Goal: Task Accomplishment & Management: Complete application form

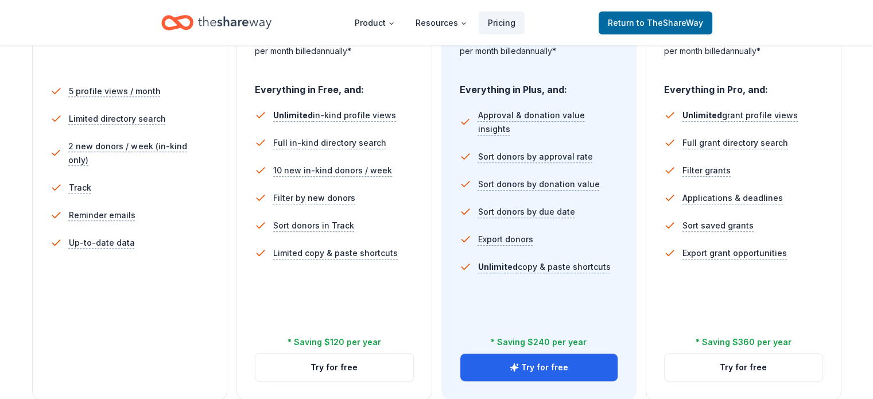
scroll to position [319, 0]
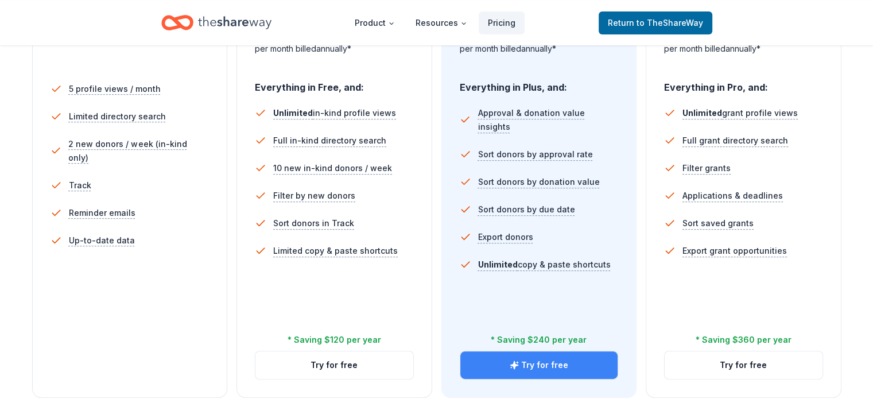
click at [536, 351] on button "Try for free" at bounding box center [539, 365] width 158 height 28
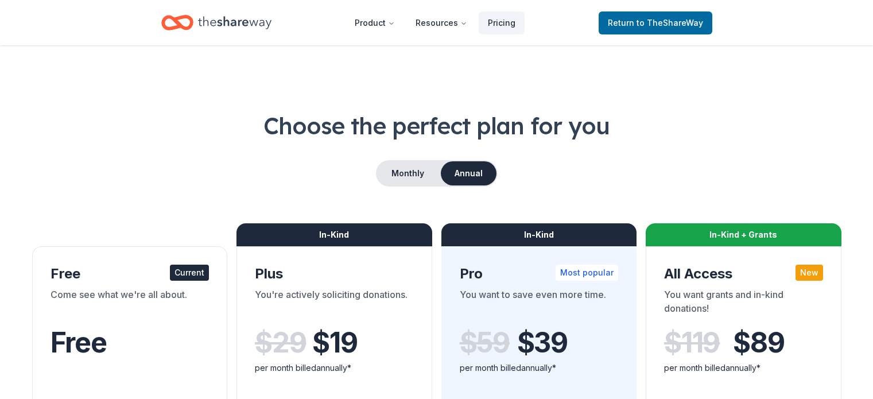
scroll to position [319, 0]
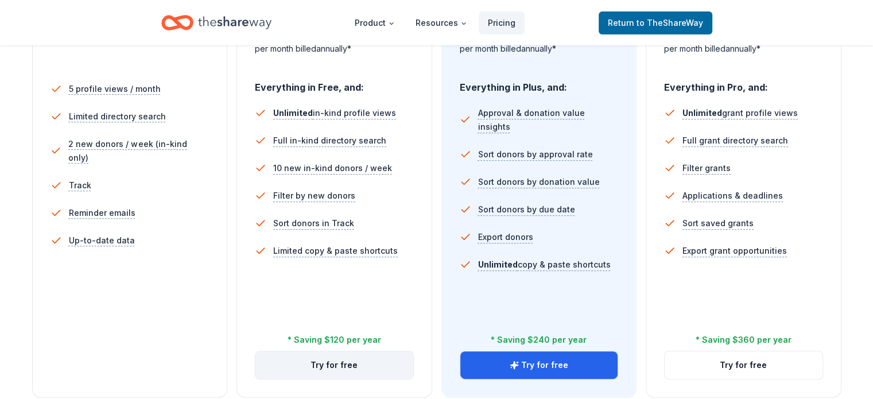
click at [333, 351] on button "Try for free" at bounding box center [334, 365] width 158 height 28
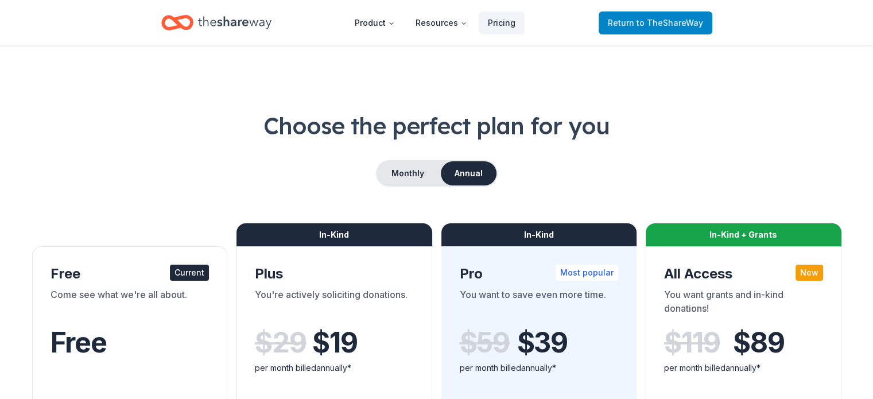
click at [652, 28] on span "Return to TheShareWay" at bounding box center [655, 23] width 95 height 14
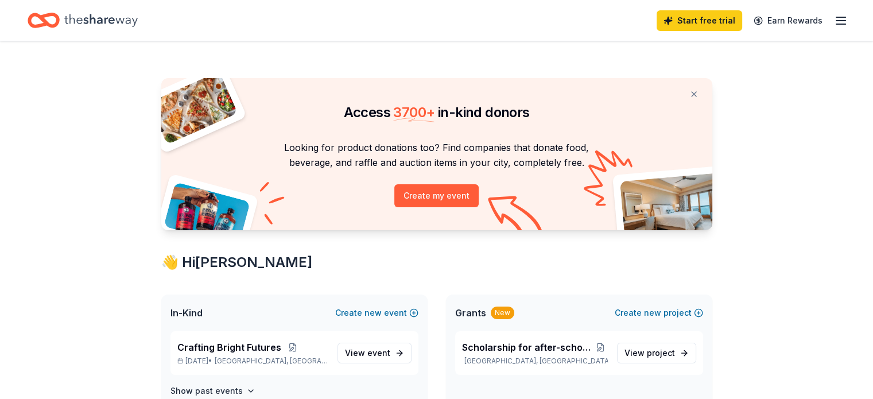
click at [836, 17] on line "button" at bounding box center [840, 17] width 9 height 0
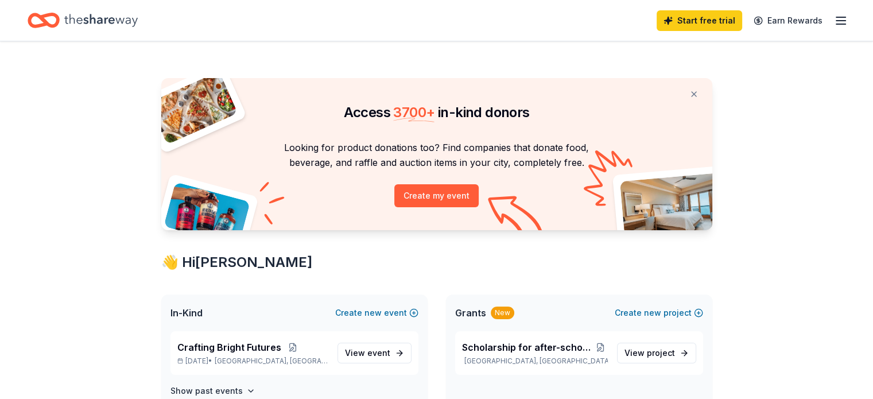
click at [108, 14] on icon "Home" at bounding box center [100, 21] width 73 height 24
click at [694, 92] on button at bounding box center [694, 94] width 28 height 23
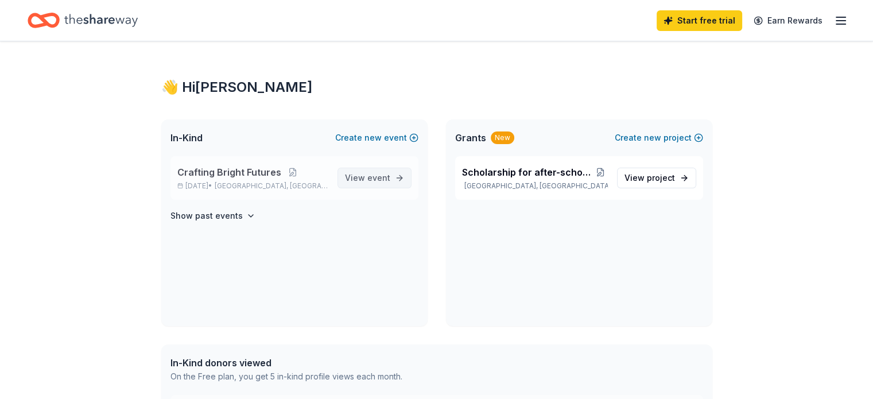
click at [371, 178] on span "event" at bounding box center [378, 178] width 23 height 10
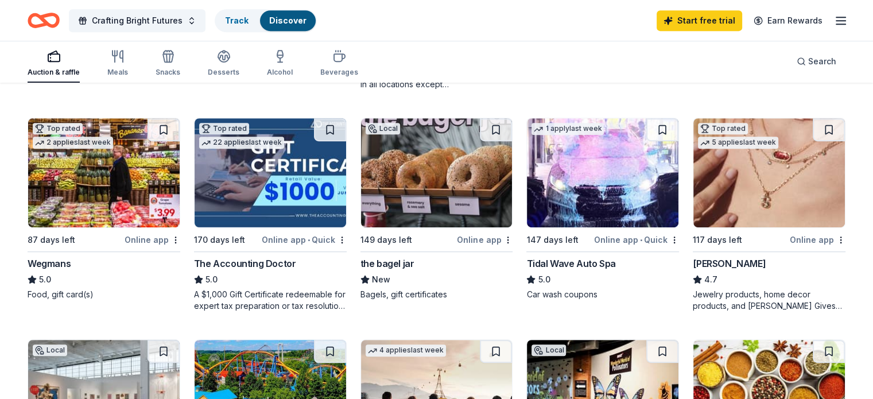
scroll to position [537, 0]
click at [151, 240] on div "Online app" at bounding box center [153, 239] width 56 height 14
click at [168, 14] on span "Crafting Bright Futures" at bounding box center [137, 21] width 91 height 14
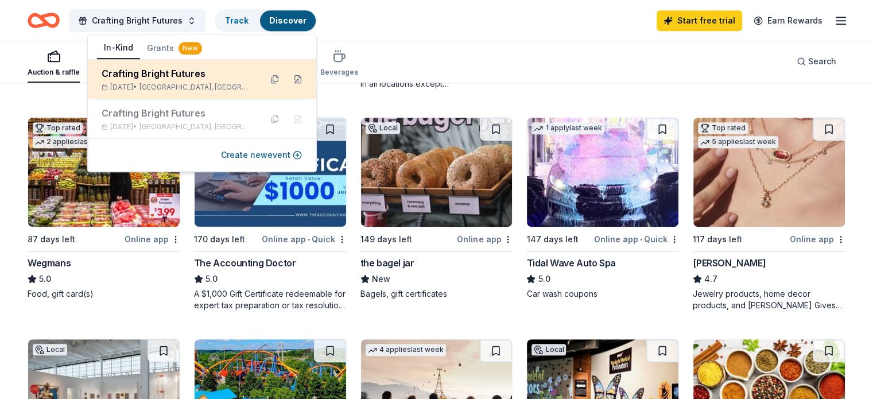
click at [161, 78] on div "Crafting Bright Futures" at bounding box center [177, 74] width 150 height 14
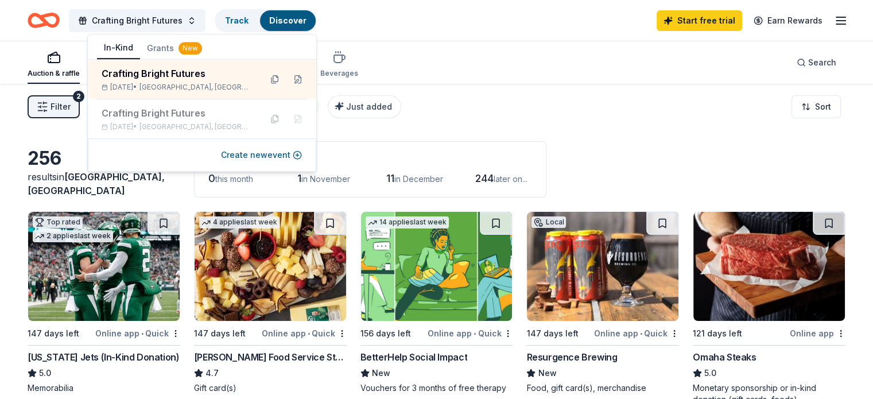
click at [60, 21] on icon "Home" at bounding box center [44, 20] width 32 height 27
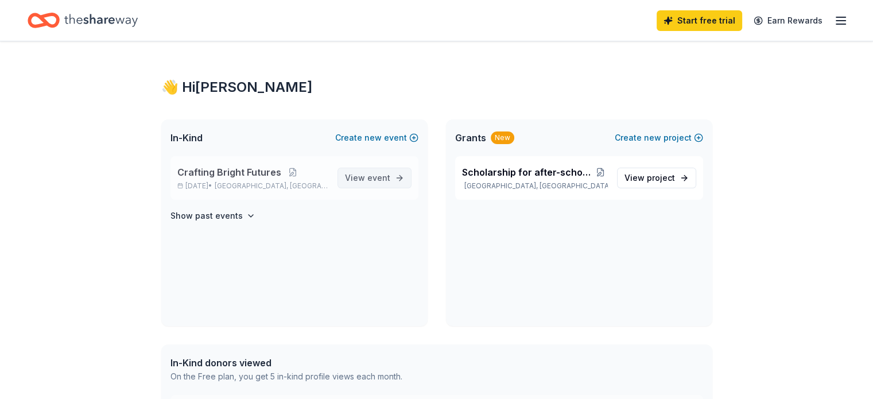
click at [374, 180] on span "event" at bounding box center [378, 178] width 23 height 10
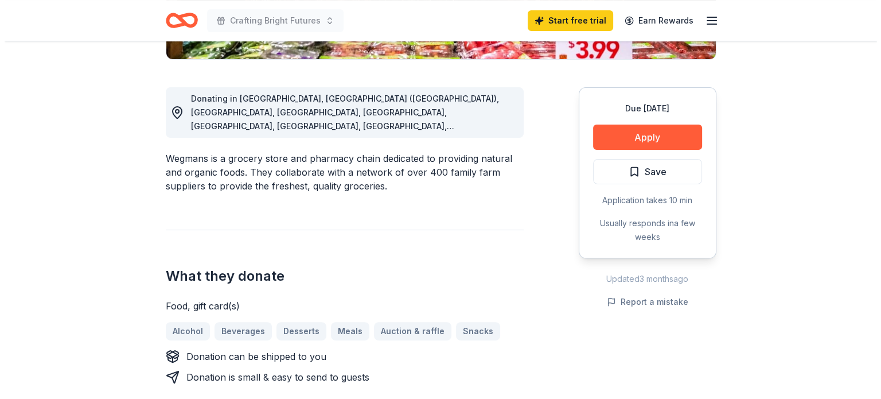
scroll to position [298, 0]
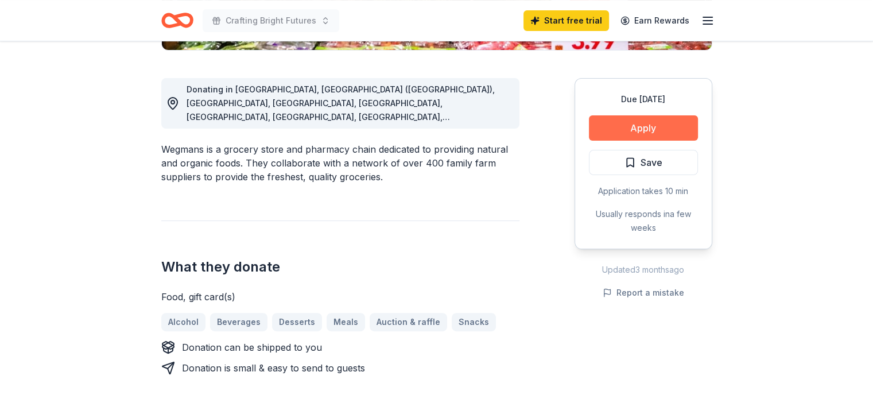
click at [640, 129] on button "Apply" at bounding box center [643, 127] width 109 height 25
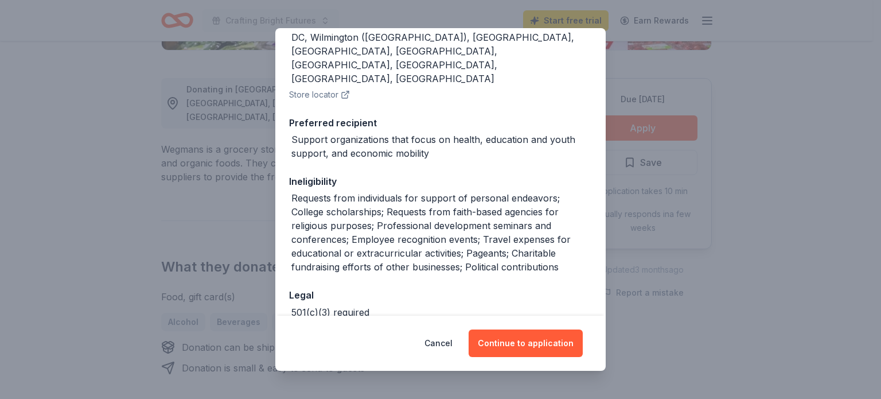
scroll to position [176, 0]
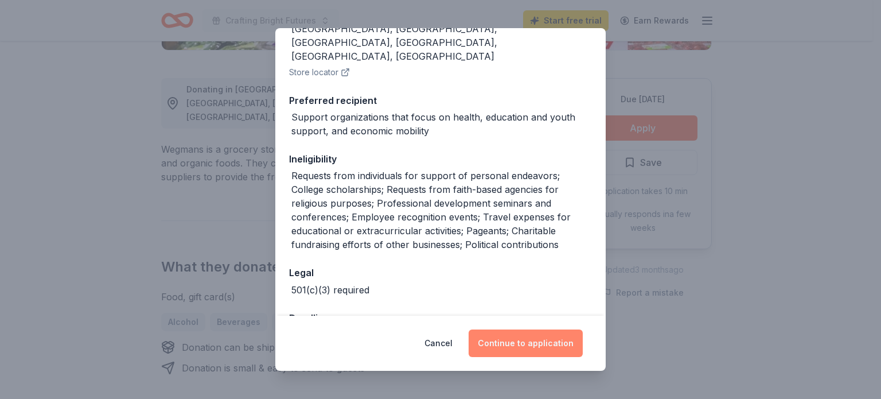
click at [536, 341] on button "Continue to application" at bounding box center [526, 343] width 114 height 28
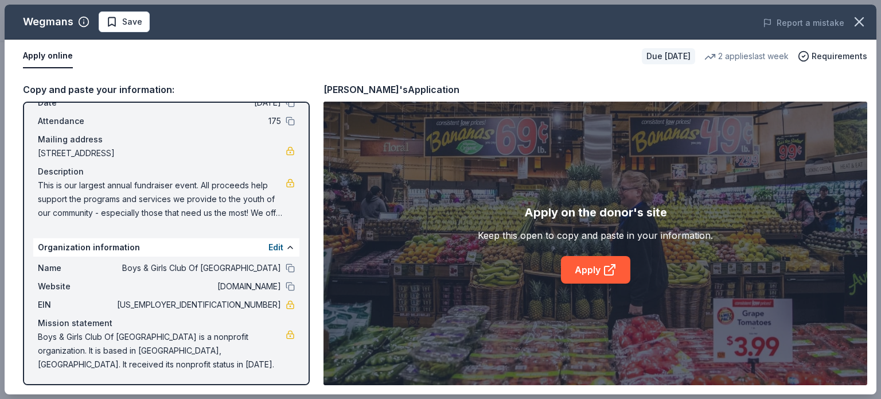
scroll to position [0, 0]
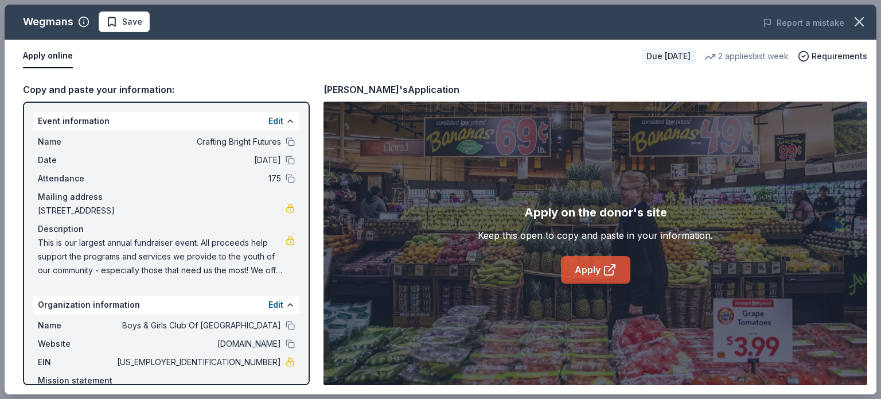
click at [597, 270] on link "Apply" at bounding box center [595, 270] width 69 height 28
drag, startPoint x: 39, startPoint y: 238, endPoint x: 186, endPoint y: 263, distance: 149.1
click at [186, 263] on span "This is our largest annual fundraiser event. All proceeds help support the prog…" at bounding box center [162, 256] width 248 height 41
